Goal: Navigation & Orientation: Find specific page/section

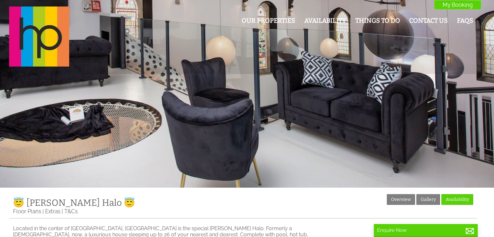
scroll to position [130, 0]
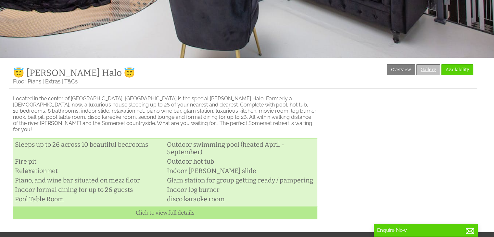
click at [428, 70] on link "Gallery" at bounding box center [428, 69] width 24 height 11
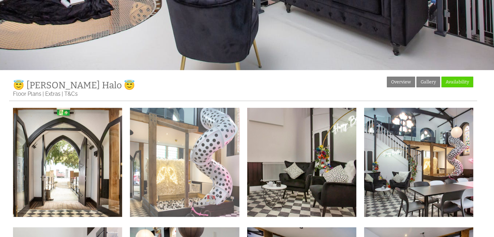
scroll to position [130, 0]
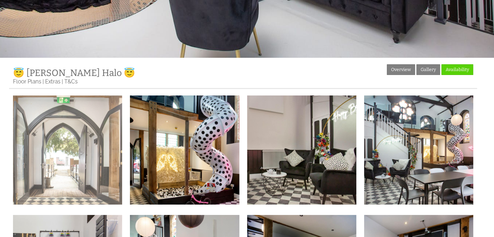
click at [76, 148] on img at bounding box center [67, 149] width 109 height 109
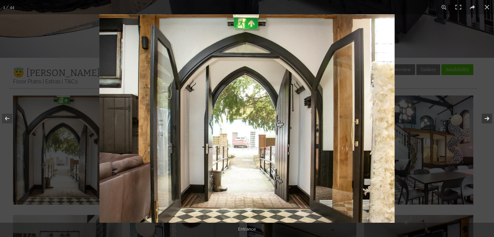
click at [487, 117] on button at bounding box center [482, 118] width 23 height 32
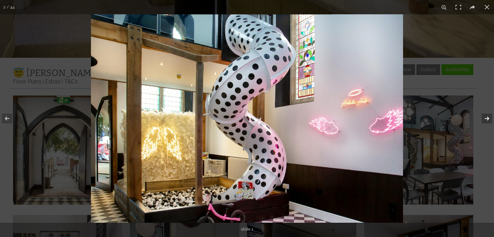
click at [485, 117] on button at bounding box center [482, 118] width 23 height 32
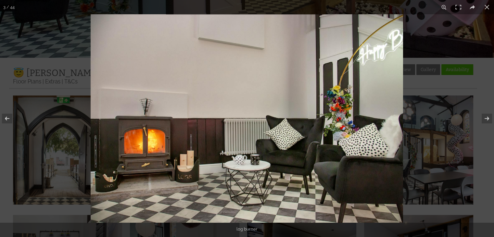
scroll to position [337, 0]
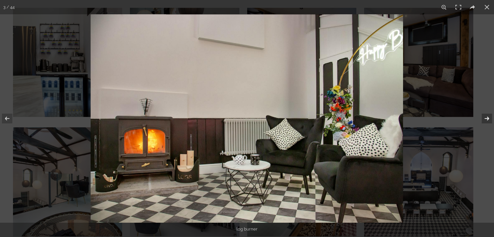
click at [485, 119] on button at bounding box center [482, 118] width 23 height 32
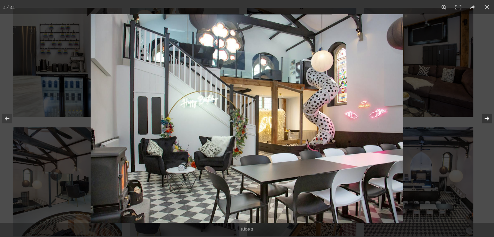
click at [485, 119] on button at bounding box center [482, 118] width 23 height 32
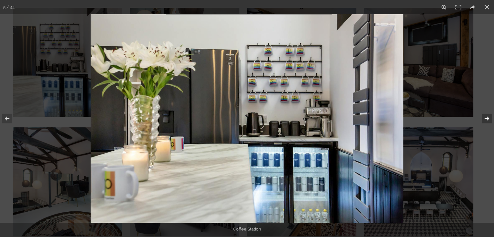
click at [485, 119] on button at bounding box center [482, 118] width 23 height 32
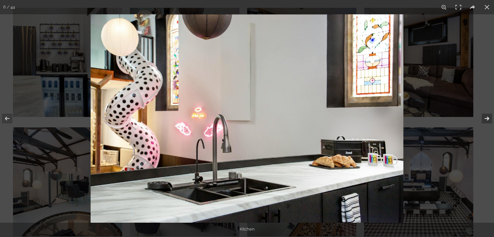
click at [485, 119] on button at bounding box center [482, 118] width 23 height 32
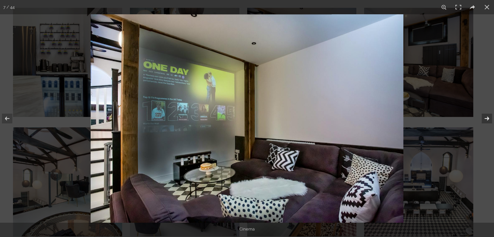
click at [485, 119] on button at bounding box center [482, 118] width 23 height 32
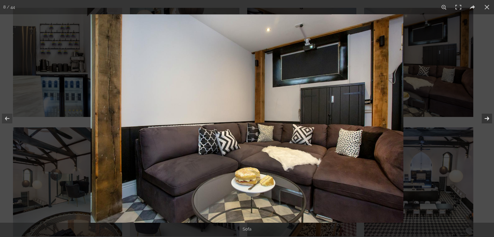
click at [489, 118] on button at bounding box center [482, 118] width 23 height 32
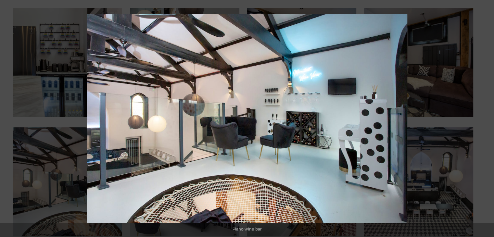
click at [489, 118] on button at bounding box center [482, 118] width 23 height 32
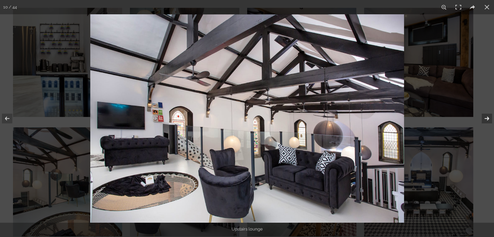
click at [489, 120] on button at bounding box center [482, 118] width 23 height 32
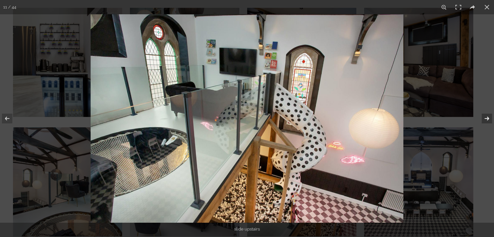
click at [489, 120] on button at bounding box center [482, 118] width 23 height 32
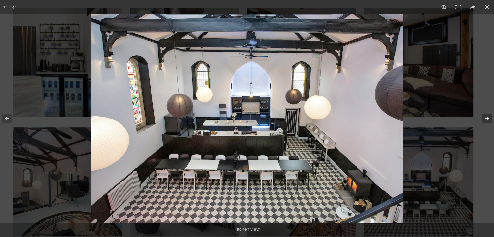
click at [488, 118] on button at bounding box center [482, 118] width 23 height 32
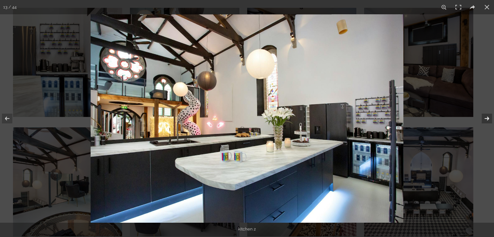
click at [488, 118] on button at bounding box center [482, 118] width 23 height 32
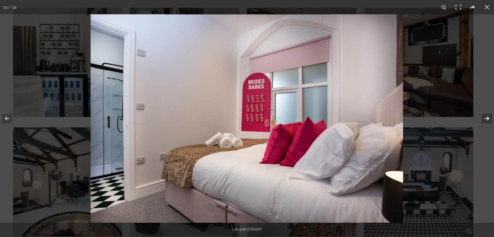
click at [488, 118] on button at bounding box center [482, 118] width 23 height 32
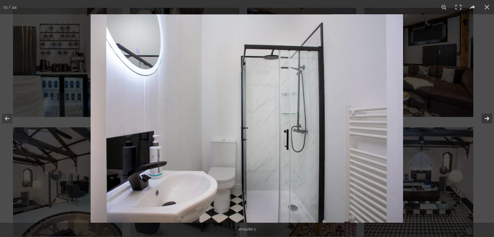
click at [488, 118] on button at bounding box center [482, 118] width 23 height 32
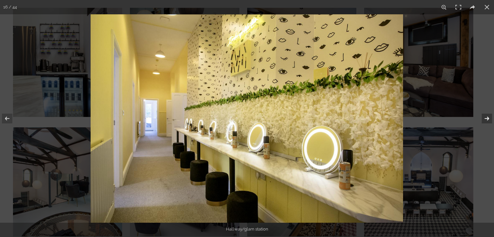
click at [487, 115] on button at bounding box center [482, 118] width 23 height 32
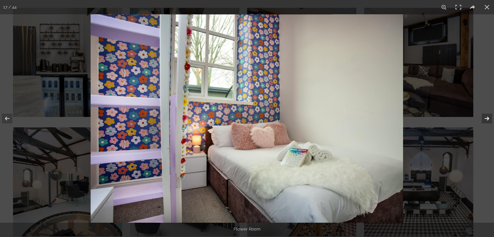
click at [487, 116] on button at bounding box center [482, 118] width 23 height 32
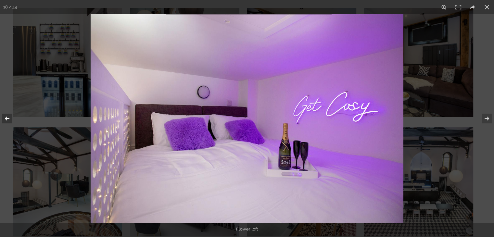
click at [8, 116] on button at bounding box center [11, 118] width 23 height 32
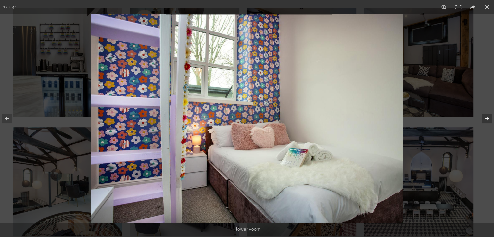
click at [484, 121] on button at bounding box center [482, 118] width 23 height 32
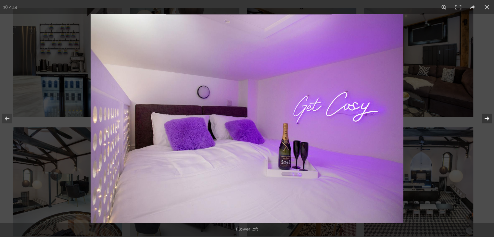
click at [485, 120] on button at bounding box center [482, 118] width 23 height 32
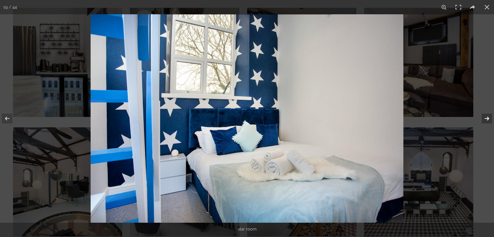
click at [486, 120] on button at bounding box center [482, 118] width 23 height 32
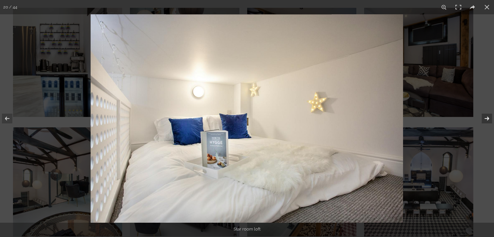
click at [486, 120] on button at bounding box center [482, 118] width 23 height 32
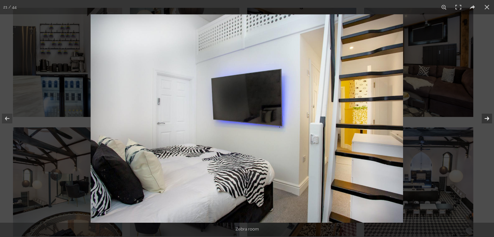
click at [486, 120] on button at bounding box center [482, 118] width 23 height 32
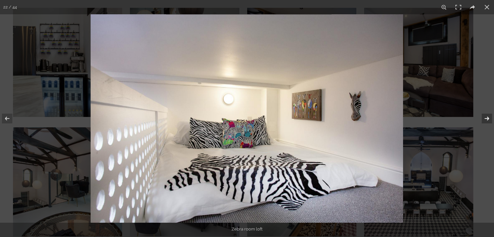
click at [486, 120] on button at bounding box center [482, 118] width 23 height 32
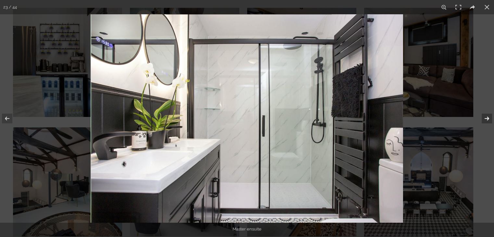
click at [486, 120] on button at bounding box center [482, 118] width 23 height 32
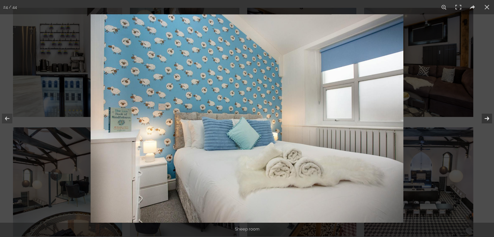
click at [486, 120] on button at bounding box center [482, 118] width 23 height 32
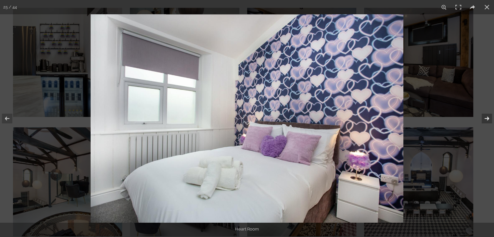
click at [486, 117] on button at bounding box center [482, 118] width 23 height 32
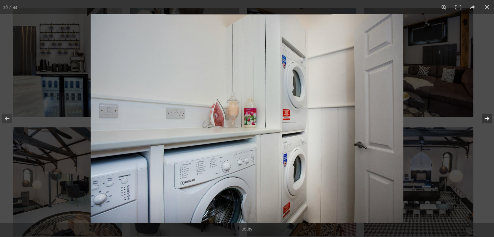
click at [486, 117] on button at bounding box center [482, 118] width 23 height 32
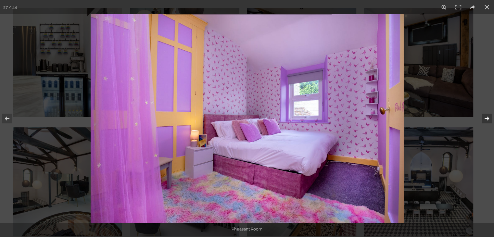
click at [486, 117] on button at bounding box center [482, 118] width 23 height 32
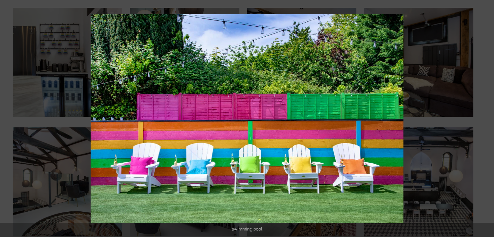
click at [486, 117] on button at bounding box center [482, 118] width 23 height 32
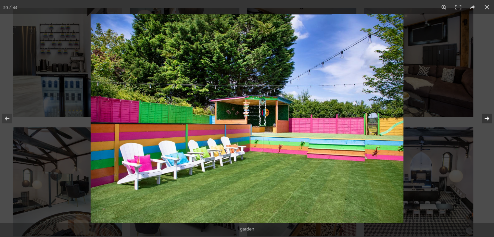
click at [486, 117] on button at bounding box center [482, 118] width 23 height 32
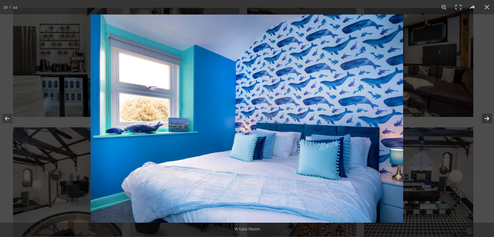
click at [486, 117] on button at bounding box center [482, 118] width 23 height 32
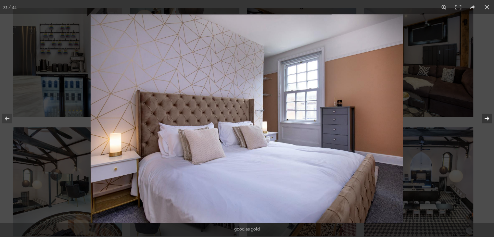
click at [486, 117] on button at bounding box center [482, 118] width 23 height 32
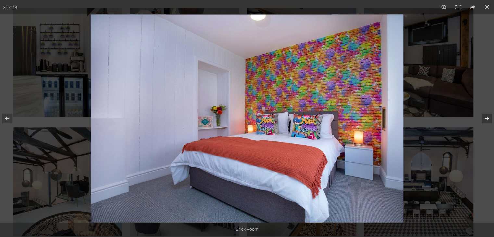
click at [486, 117] on button at bounding box center [482, 118] width 23 height 32
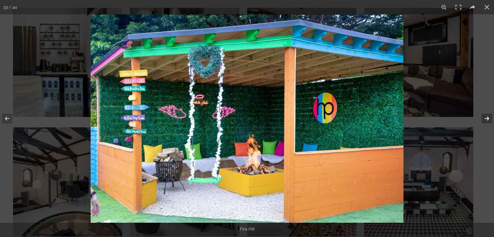
click at [486, 117] on button at bounding box center [482, 118] width 23 height 32
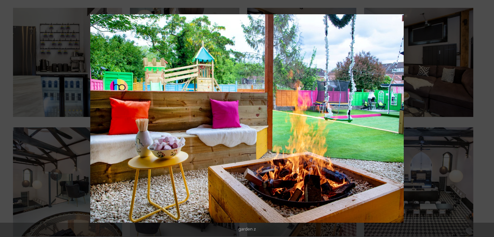
click at [486, 117] on button at bounding box center [482, 118] width 23 height 32
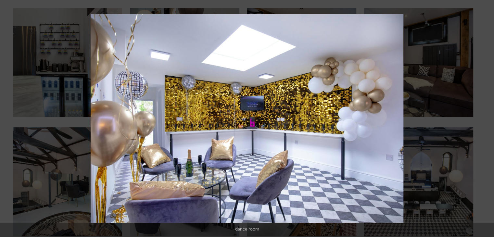
click at [486, 117] on button at bounding box center [482, 118] width 23 height 32
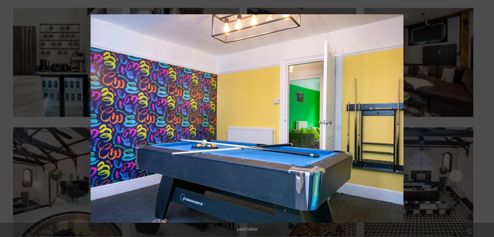
click at [486, 117] on button at bounding box center [482, 118] width 23 height 32
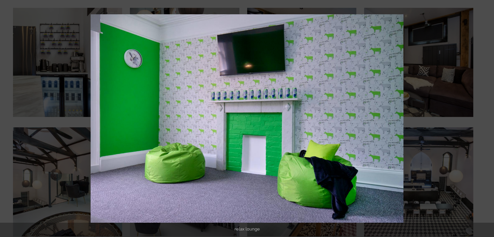
click at [486, 117] on button at bounding box center [482, 118] width 23 height 32
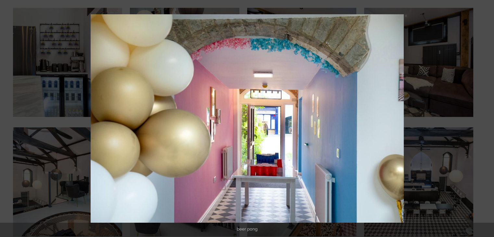
click at [486, 117] on button at bounding box center [482, 118] width 23 height 32
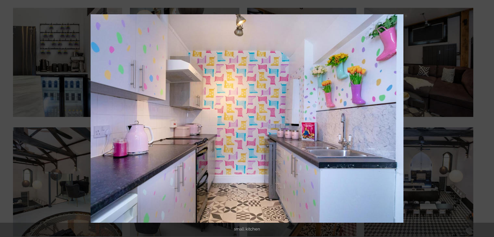
click at [486, 117] on button at bounding box center [482, 118] width 23 height 32
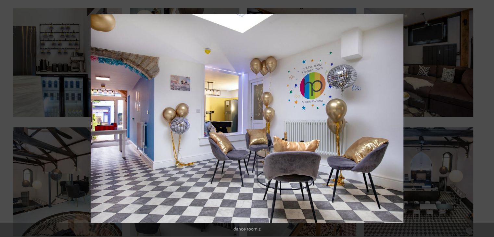
click at [486, 117] on button at bounding box center [482, 118] width 23 height 32
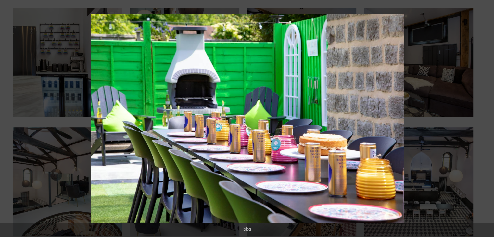
click at [486, 117] on button at bounding box center [482, 118] width 23 height 32
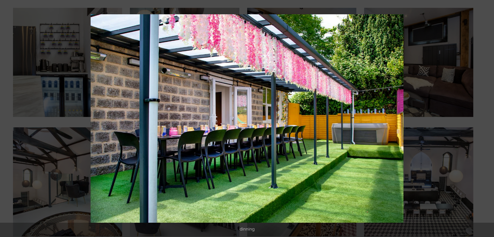
click at [273, 120] on img at bounding box center [247, 118] width 312 height 208
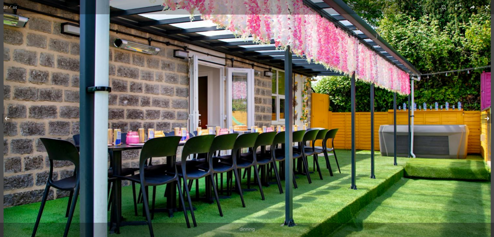
click at [486, 118] on button at bounding box center [482, 118] width 23 height 32
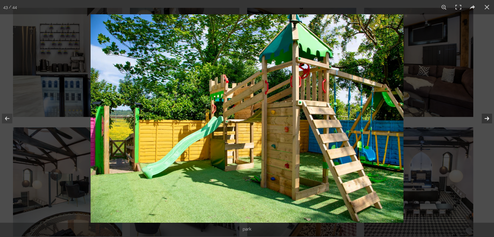
click at [486, 118] on button at bounding box center [482, 118] width 23 height 32
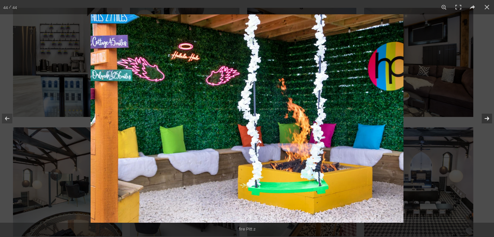
click at [486, 118] on button at bounding box center [482, 118] width 23 height 32
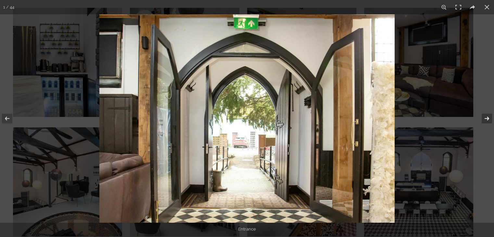
click at [486, 118] on button at bounding box center [482, 118] width 23 height 32
